Goal: Task Accomplishment & Management: Complete application form

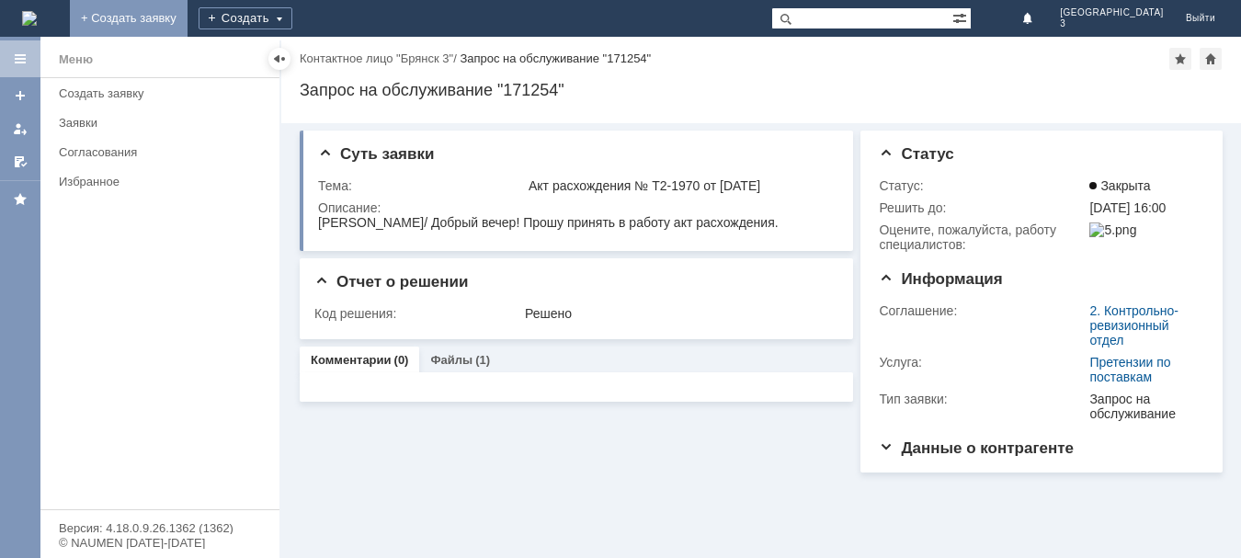
click at [188, 17] on link "+ Создать заявку" at bounding box center [129, 18] width 118 height 37
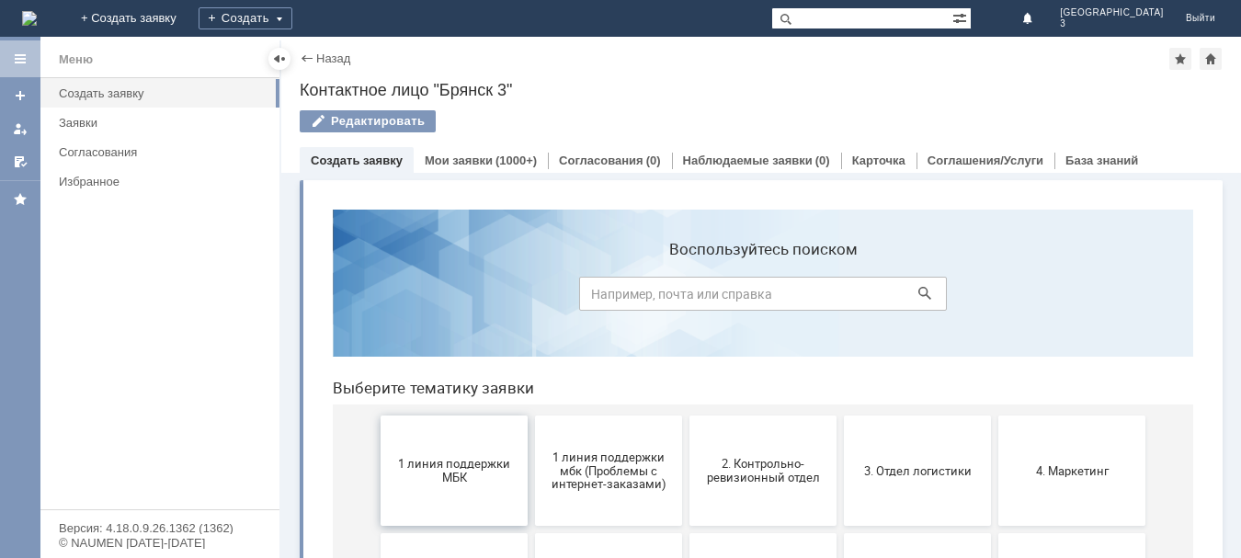
click at [433, 444] on button "1 линия поддержки МБК" at bounding box center [454, 470] width 147 height 110
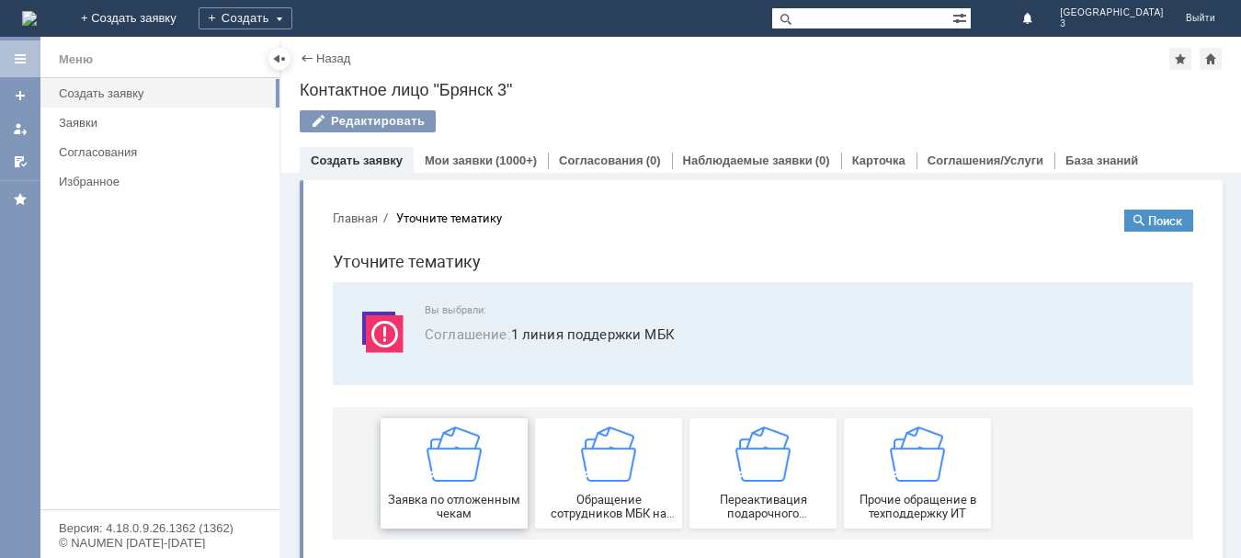
click at [418, 513] on span "Заявка по отложенным чекам" at bounding box center [454, 507] width 136 height 28
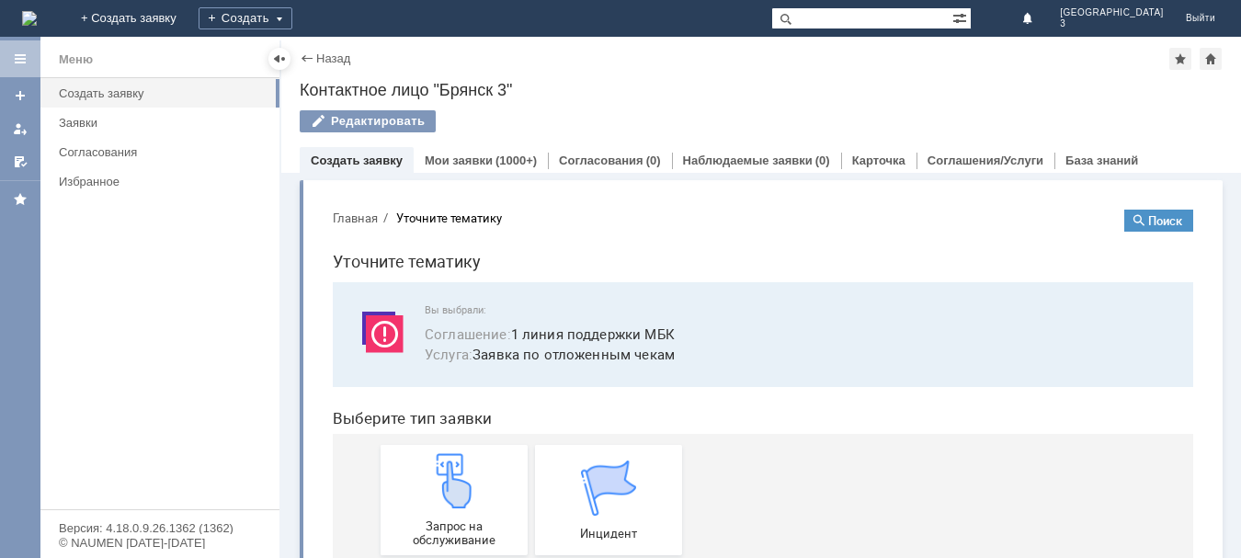
click at [418, 513] on div "Запрос на обслуживание" at bounding box center [454, 500] width 136 height 94
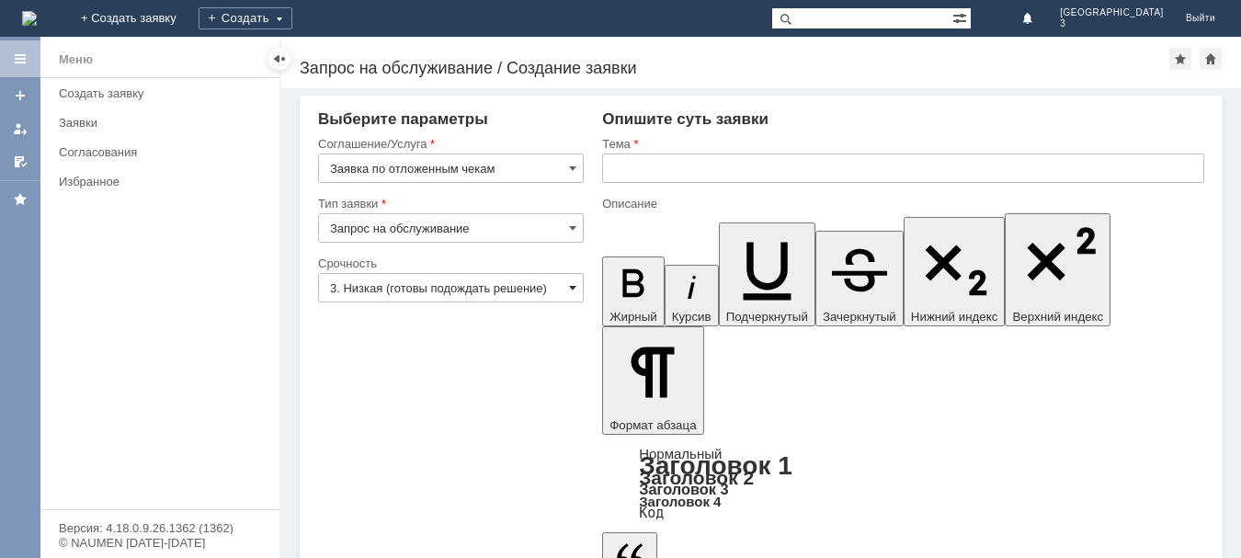
click at [574, 290] on span at bounding box center [572, 287] width 7 height 15
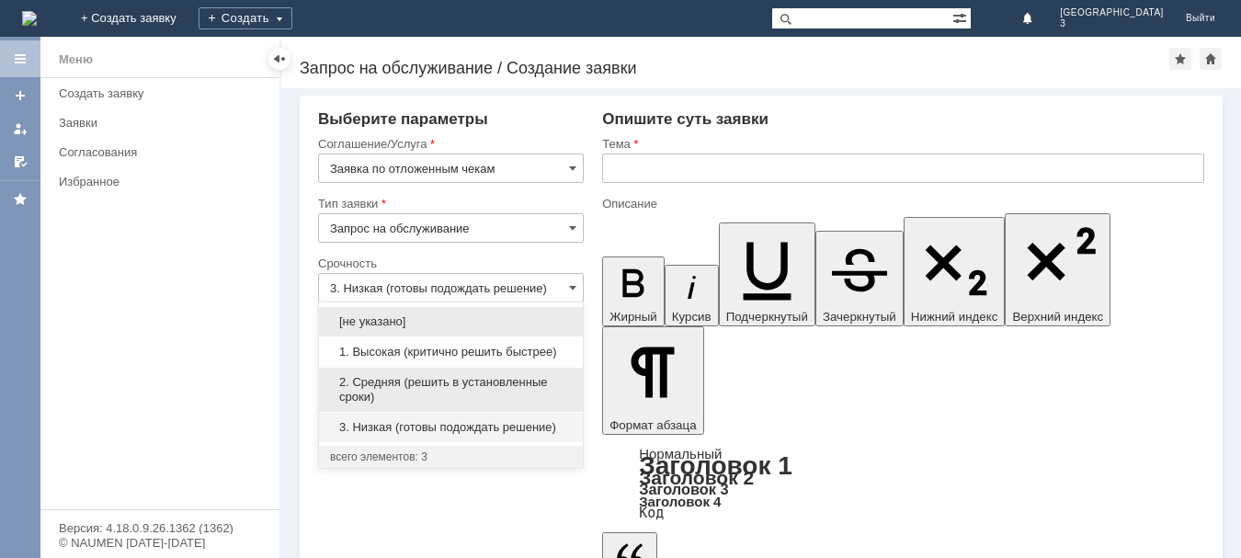
click at [546, 370] on div "2. Средняя (решить в установленные сроки)" at bounding box center [451, 390] width 264 height 44
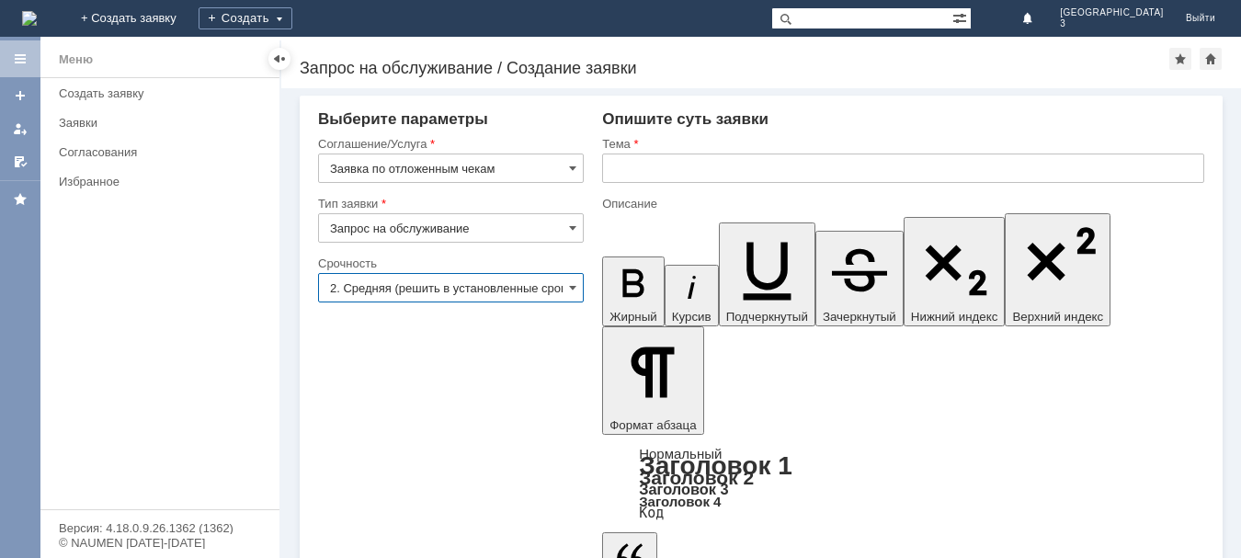
type input "2. Средняя (решить в установленные сроки)"
click at [632, 162] on input "text" at bounding box center [903, 167] width 602 height 29
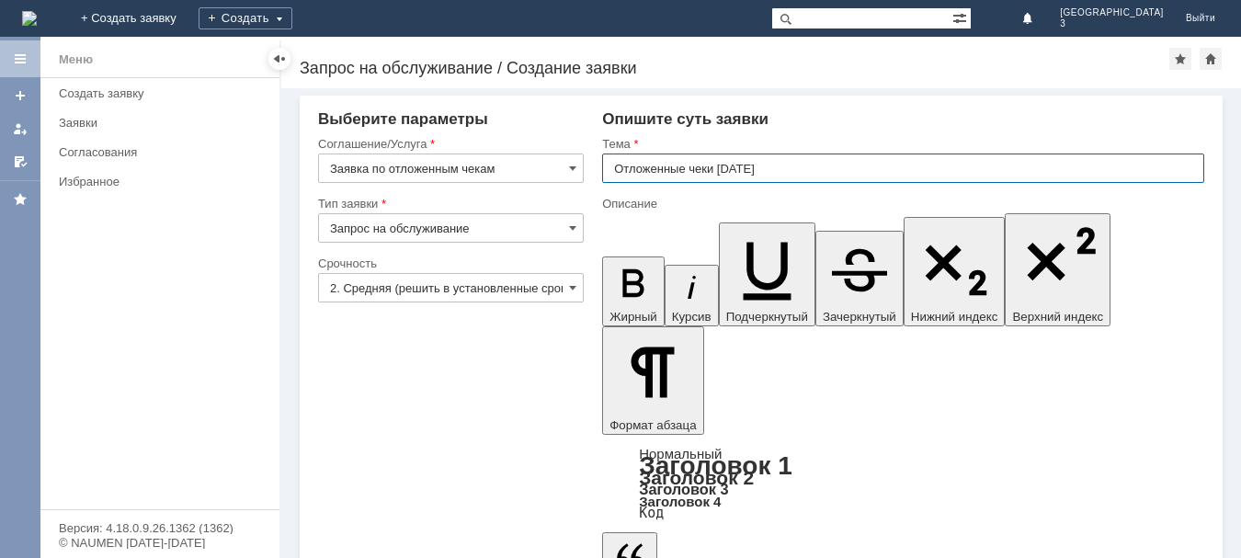
type input "Отложенные чеки 11.08.2025"
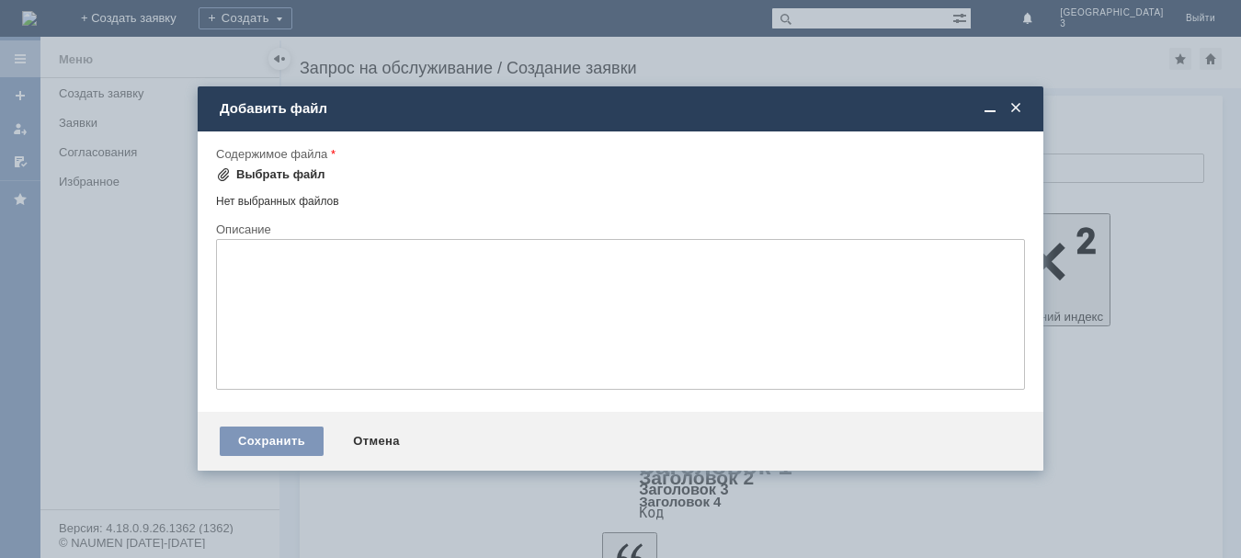
click at [241, 175] on div "Выбрать файл" at bounding box center [280, 174] width 89 height 15
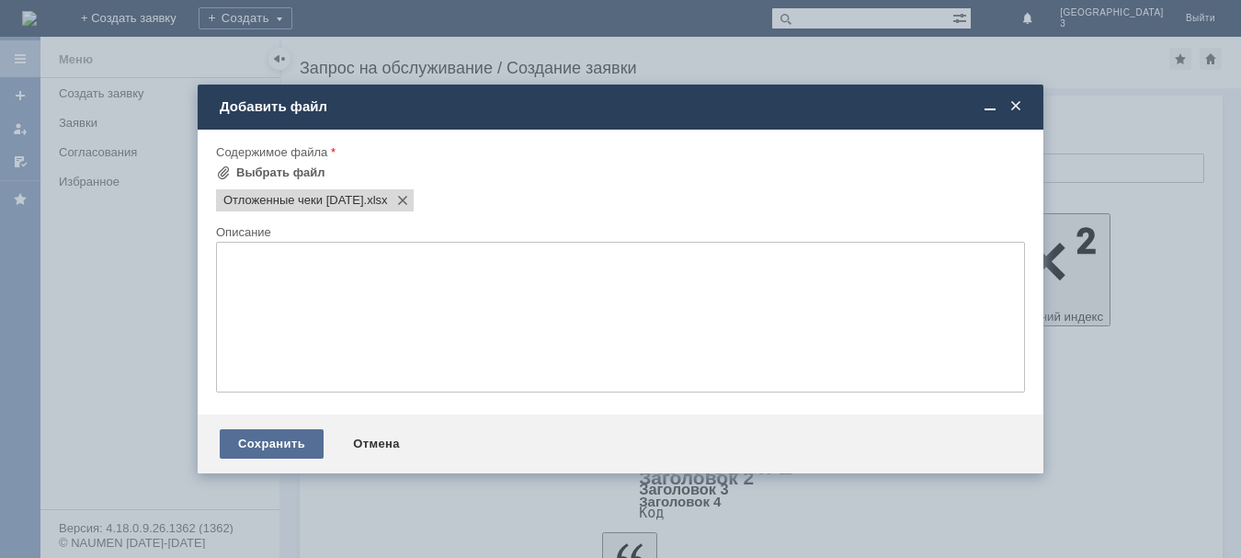
click at [315, 445] on div "Сохранить" at bounding box center [272, 443] width 104 height 29
